Goal: Communication & Community: Ask a question

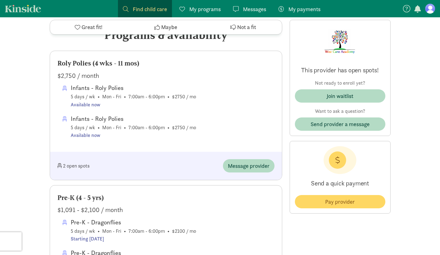
scroll to position [275, 0]
click at [251, 165] on span "Message provider" at bounding box center [249, 165] width 42 height 8
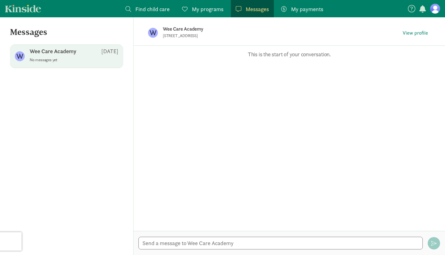
click at [435, 11] on figure at bounding box center [435, 9] width 10 height 10
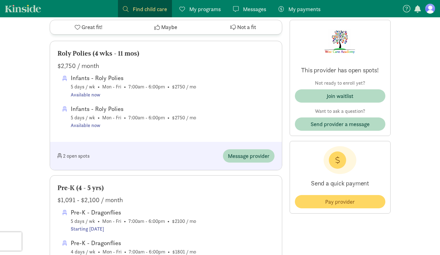
scroll to position [285, 0]
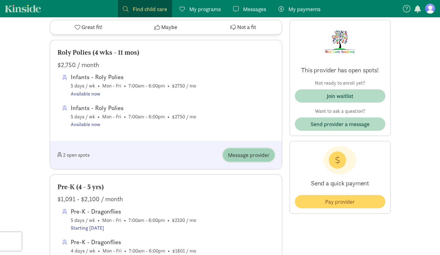
click at [257, 158] on span "Message provider" at bounding box center [249, 155] width 42 height 8
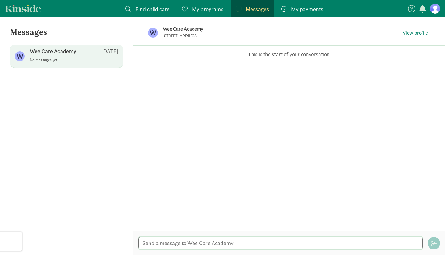
click at [178, 243] on textarea at bounding box center [280, 243] width 284 height 13
paste textarea "Good afternoon, we are expecting a little girl next January and are looking for…"
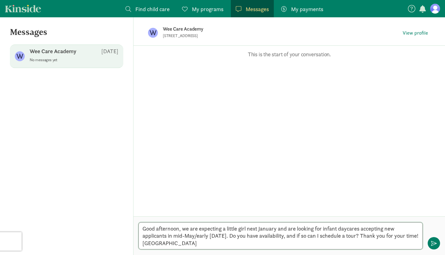
scroll to position [5, 0]
drag, startPoint x: 236, startPoint y: 237, endPoint x: 264, endPoint y: 239, distance: 28.5
click at [264, 239] on textarea "Good afternoon, we are expecting a little girl next January and are looking for…" at bounding box center [280, 235] width 284 height 27
click at [254, 239] on textarea "Good afternoon, we are expecting a little girl next January and are looking for…" at bounding box center [280, 235] width 284 height 27
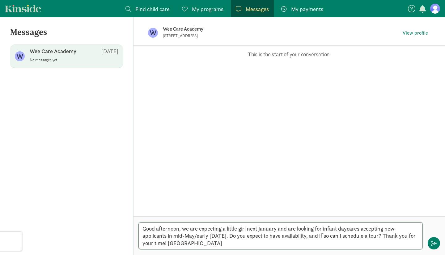
drag, startPoint x: 338, startPoint y: 236, endPoint x: 349, endPoint y: 237, distance: 11.2
click at [349, 237] on textarea "Good afternoon, we are expecting a little girl next January and are looking for…" at bounding box center [280, 235] width 284 height 27
type textarea "Good afternoon, we are expecting a little girl next January and are looking for…"
click at [437, 243] on button "button" at bounding box center [433, 243] width 12 height 12
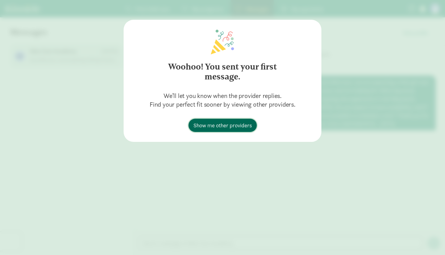
click at [245, 124] on span "Show me other providers" at bounding box center [222, 125] width 58 height 8
